Goal: Information Seeking & Learning: Learn about a topic

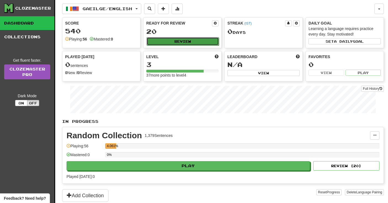
click at [210, 42] on button "Review" at bounding box center [182, 41] width 72 height 8
select select "**"
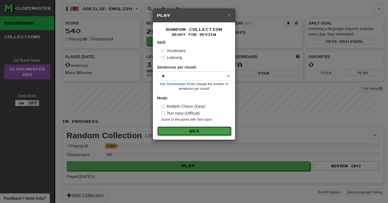
click at [199, 132] on span at bounding box center [198, 131] width 4 height 4
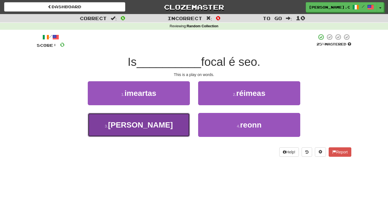
click at [178, 123] on button "3 . clóis" at bounding box center [139, 125] width 102 height 24
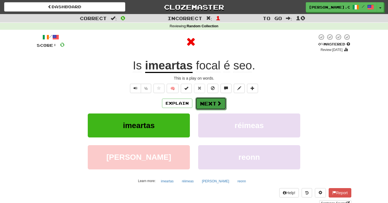
click at [221, 106] on span at bounding box center [218, 103] width 5 height 5
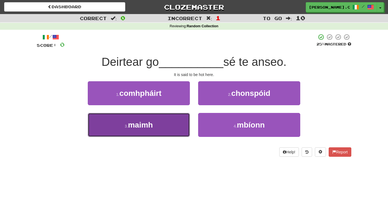
click at [163, 121] on button "3 . maimh" at bounding box center [139, 125] width 102 height 24
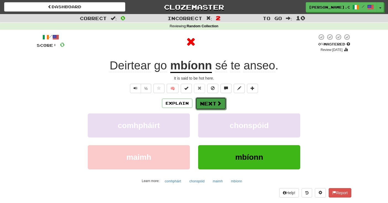
click at [220, 106] on span at bounding box center [218, 103] width 5 height 5
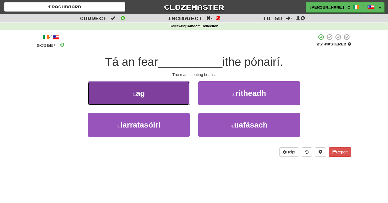
click at [175, 101] on button "1 . ag" at bounding box center [139, 93] width 102 height 24
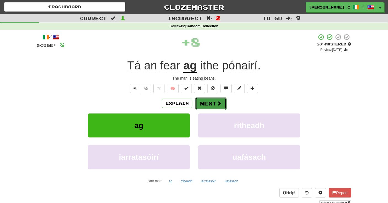
click at [213, 107] on button "Next" at bounding box center [210, 103] width 31 height 13
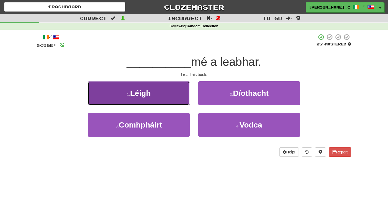
click at [172, 102] on button "1 . Léigh" at bounding box center [139, 93] width 102 height 24
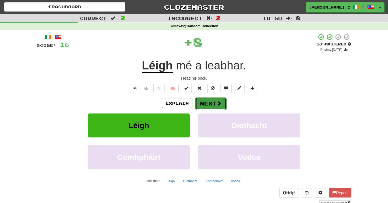
click at [211, 105] on button "Next" at bounding box center [210, 103] width 31 height 13
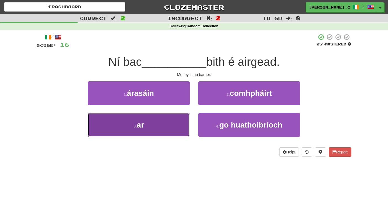
click at [176, 115] on button "3 . ar" at bounding box center [139, 125] width 102 height 24
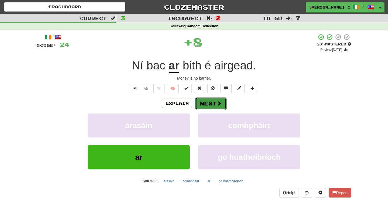
click at [215, 105] on button "Next" at bounding box center [210, 103] width 31 height 13
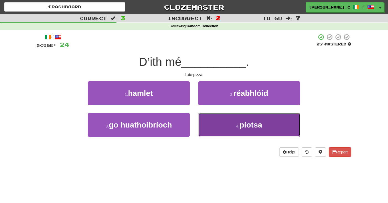
click at [217, 127] on button "4 . píotsa" at bounding box center [249, 125] width 102 height 24
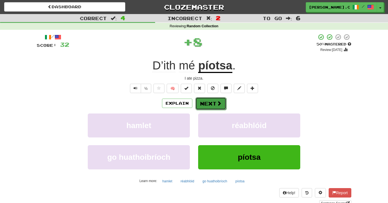
click at [212, 107] on button "Next" at bounding box center [210, 103] width 31 height 13
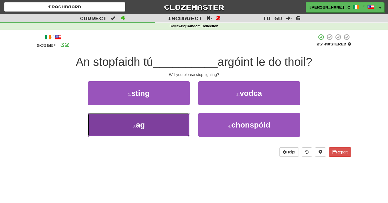
click at [182, 122] on button "3 . ag" at bounding box center [139, 125] width 102 height 24
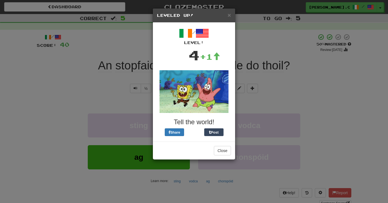
click at [229, 19] on div "× Leveled Up!" at bounding box center [194, 16] width 82 height 14
click at [229, 15] on span "×" at bounding box center [228, 15] width 3 height 6
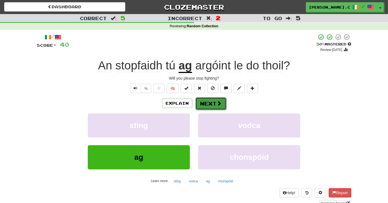
click at [210, 101] on button "Next" at bounding box center [210, 103] width 31 height 13
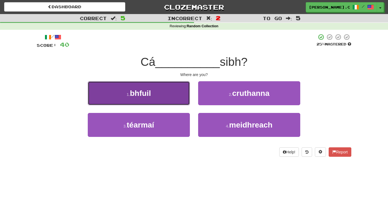
click at [173, 95] on button "1 . bhfuil" at bounding box center [139, 93] width 102 height 24
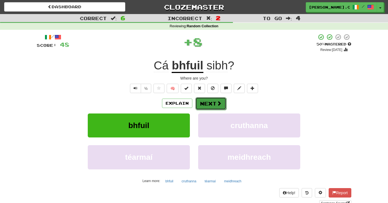
click at [212, 103] on button "Next" at bounding box center [210, 103] width 31 height 13
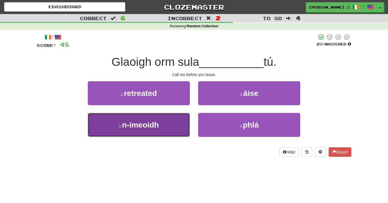
click at [183, 121] on button "3 . n-imeoidh" at bounding box center [139, 125] width 102 height 24
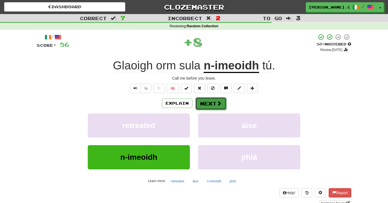
click at [220, 102] on span at bounding box center [218, 103] width 5 height 5
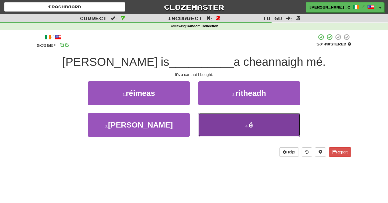
click at [224, 126] on button "4 . é" at bounding box center [249, 125] width 102 height 24
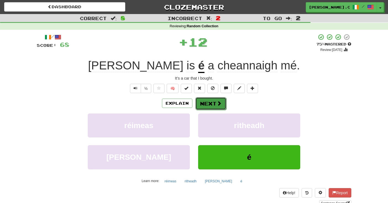
click at [209, 103] on button "Next" at bounding box center [210, 103] width 31 height 13
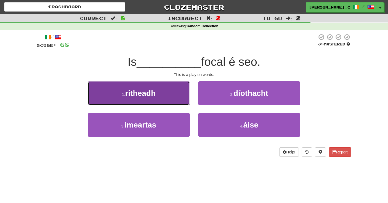
click at [174, 100] on button "1 . ritheadh" at bounding box center [139, 93] width 102 height 24
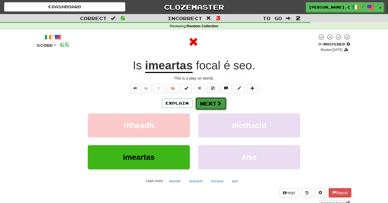
click at [212, 104] on button "Next" at bounding box center [210, 103] width 31 height 13
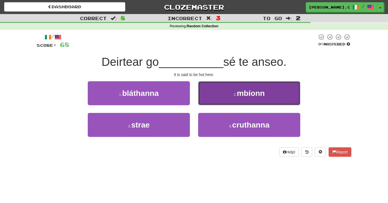
click at [242, 101] on button "2 . mbíonn" at bounding box center [249, 93] width 102 height 24
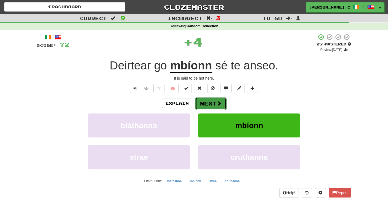
click at [208, 101] on button "Next" at bounding box center [210, 103] width 31 height 13
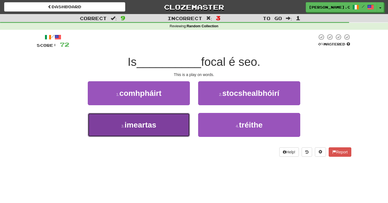
click at [172, 120] on button "3 . imeartas" at bounding box center [139, 125] width 102 height 24
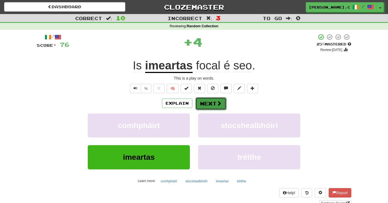
click at [208, 104] on button "Next" at bounding box center [210, 103] width 31 height 13
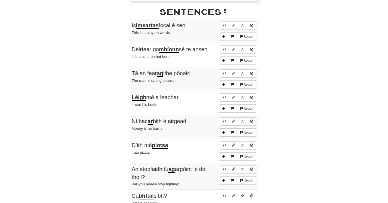
scroll to position [313, 0]
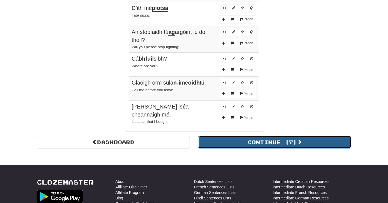
click at [235, 138] on button "Continue ( 7 )" at bounding box center [274, 142] width 153 height 13
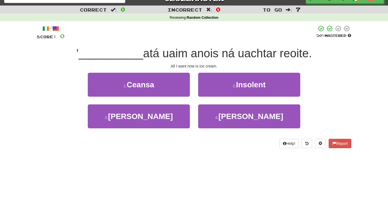
scroll to position [0, 0]
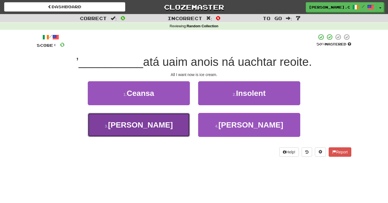
click at [183, 128] on button "3 . Béil" at bounding box center [139, 125] width 102 height 24
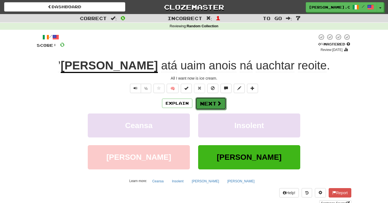
click at [210, 105] on button "Next" at bounding box center [210, 103] width 31 height 13
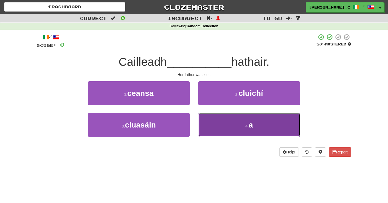
click at [228, 124] on button "4 . a" at bounding box center [249, 125] width 102 height 24
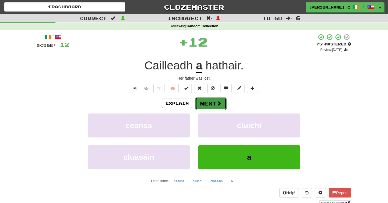
click at [215, 103] on button "Next" at bounding box center [210, 103] width 31 height 13
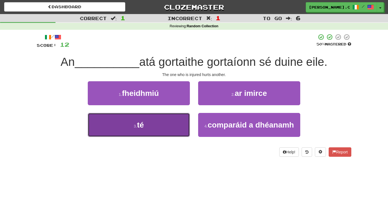
click at [174, 125] on button "3 . té" at bounding box center [139, 125] width 102 height 24
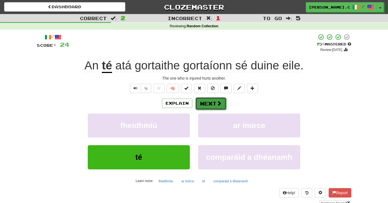
click at [210, 104] on button "Next" at bounding box center [210, 103] width 31 height 13
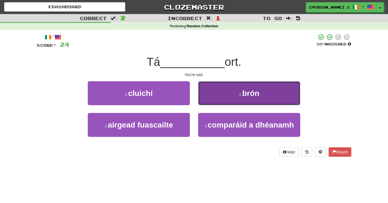
click at [231, 98] on button "2 . brón" at bounding box center [249, 93] width 102 height 24
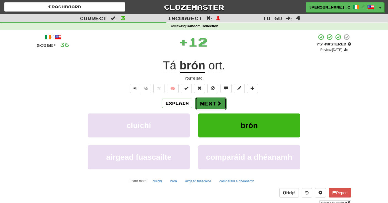
click at [213, 100] on button "Next" at bounding box center [210, 103] width 31 height 13
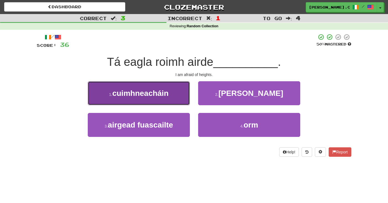
click at [170, 102] on button "1 . cuimhneacháin" at bounding box center [139, 93] width 102 height 24
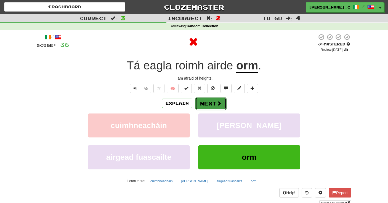
click at [215, 105] on button "Next" at bounding box center [210, 103] width 31 height 13
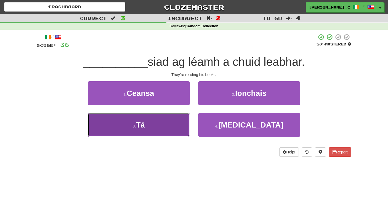
click at [185, 118] on button "3 . Tá" at bounding box center [139, 125] width 102 height 24
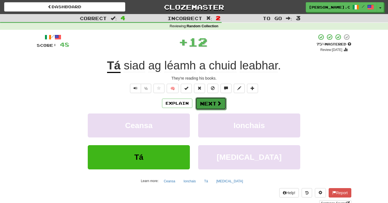
click at [206, 103] on button "Next" at bounding box center [210, 103] width 31 height 13
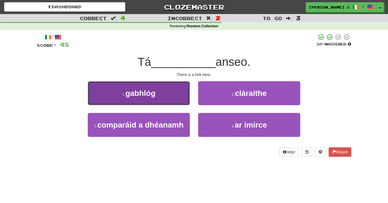
click at [156, 99] on button "1 . gabhlóg" at bounding box center [139, 93] width 102 height 24
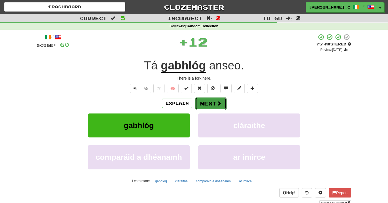
click at [211, 105] on button "Next" at bounding box center [210, 103] width 31 height 13
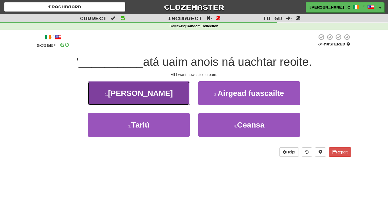
click at [179, 92] on button "1 . Séard" at bounding box center [139, 93] width 102 height 24
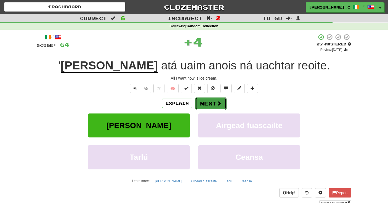
click at [211, 104] on button "Next" at bounding box center [210, 103] width 31 height 13
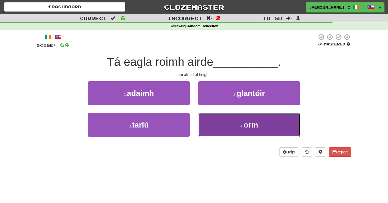
click at [226, 125] on button "4 . orm" at bounding box center [249, 125] width 102 height 24
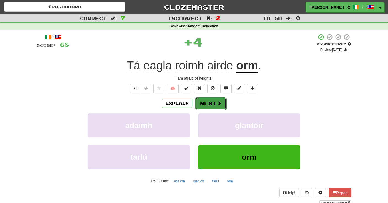
click at [211, 103] on button "Next" at bounding box center [210, 103] width 31 height 13
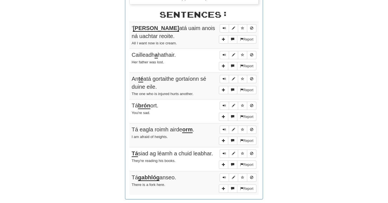
scroll to position [311, 0]
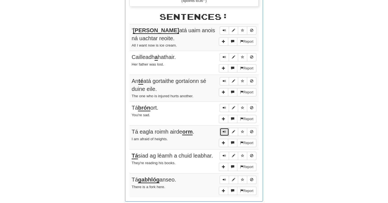
click at [228, 129] on button "Sentence controls" at bounding box center [223, 132] width 9 height 8
click at [223, 106] on span "Sentence controls" at bounding box center [224, 107] width 3 height 3
click at [223, 57] on button "Sentence controls" at bounding box center [223, 57] width 9 height 8
click at [221, 178] on button "Sentence controls" at bounding box center [223, 180] width 9 height 8
click at [222, 154] on button "Sentence controls" at bounding box center [223, 156] width 9 height 8
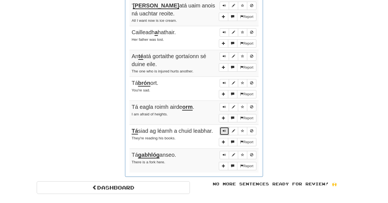
scroll to position [336, 0]
